Goal: Transaction & Acquisition: Download file/media

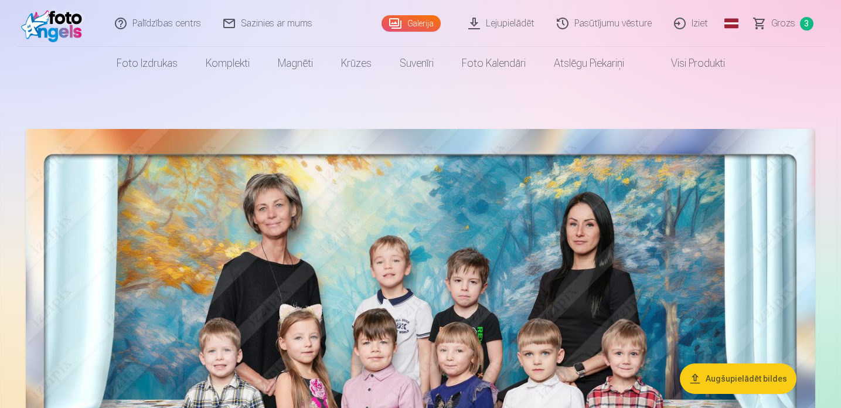
click at [508, 26] on link "Lejupielādēt" at bounding box center [502, 23] width 89 height 47
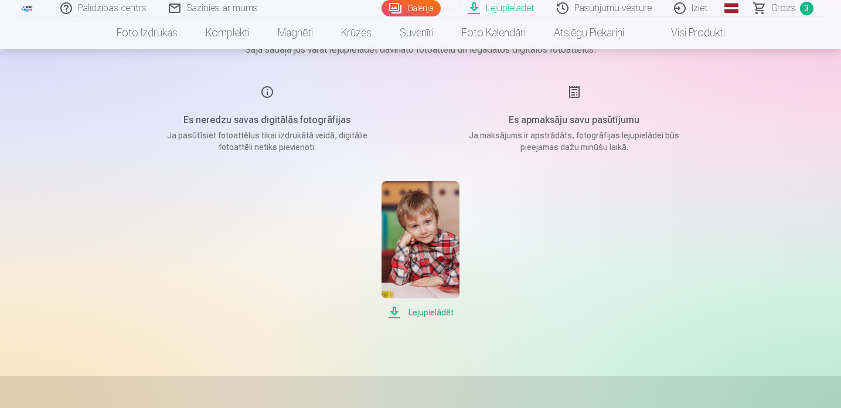
scroll to position [128, 0]
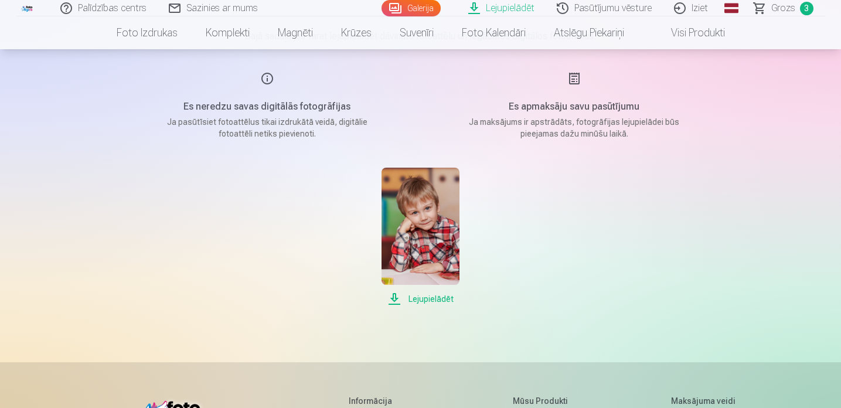
click at [424, 298] on span "Lejupielādēt" at bounding box center [421, 299] width 78 height 14
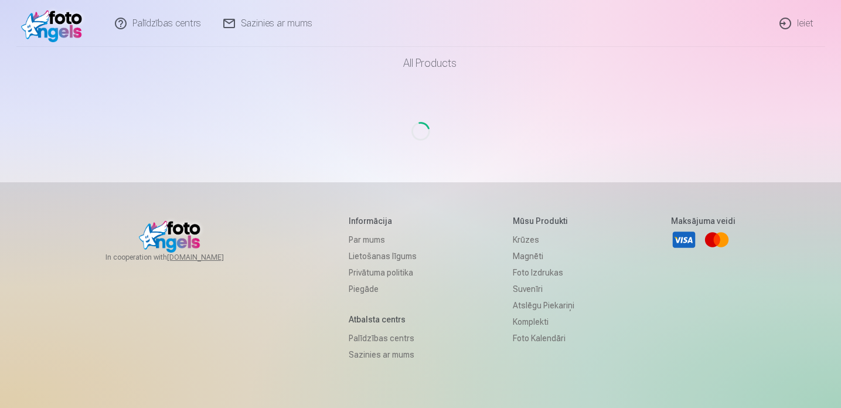
click at [799, 23] on link "Ieiet" at bounding box center [797, 23] width 56 height 47
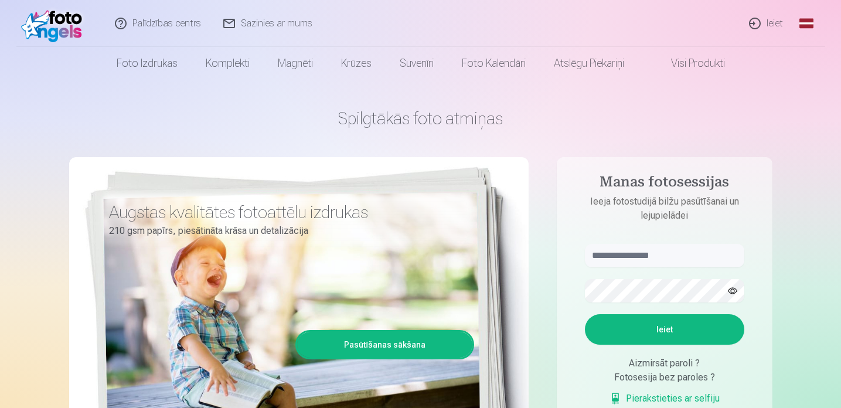
click at [769, 28] on link "Ieiet" at bounding box center [767, 23] width 56 height 47
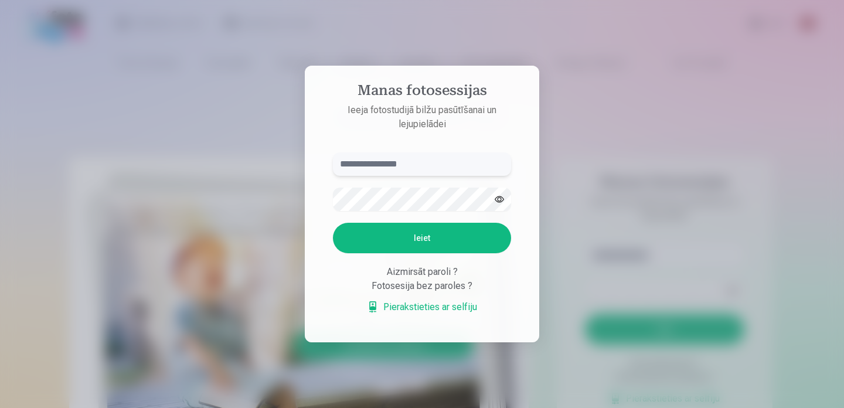
type input "**********"
click at [423, 243] on button "Ieiet" at bounding box center [422, 238] width 178 height 30
